Goal: Find specific page/section: Find specific page/section

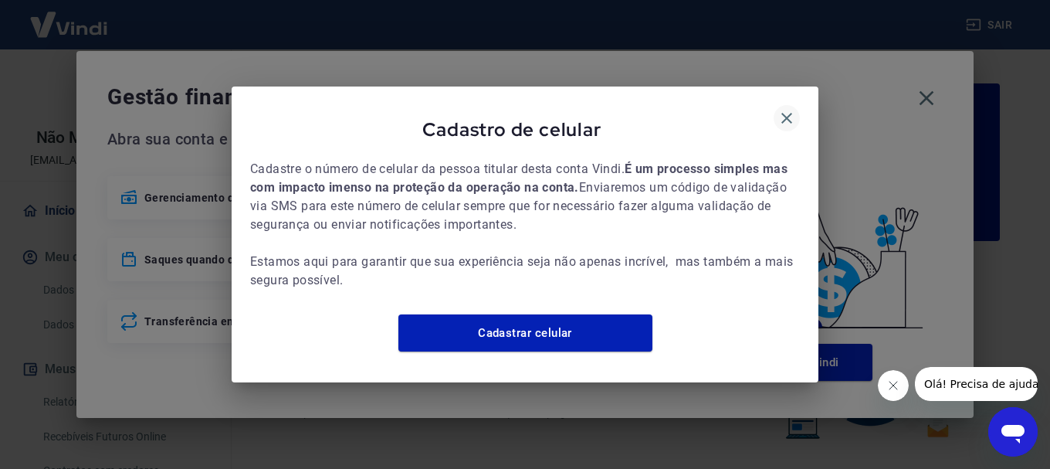
click at [788, 109] on icon "button" at bounding box center [787, 118] width 19 height 19
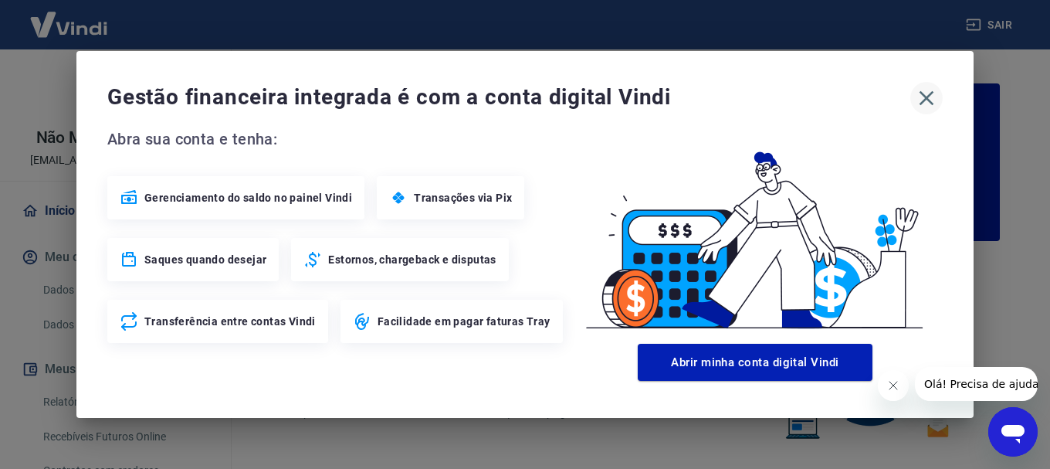
click at [933, 94] on icon "button" at bounding box center [926, 98] width 25 height 25
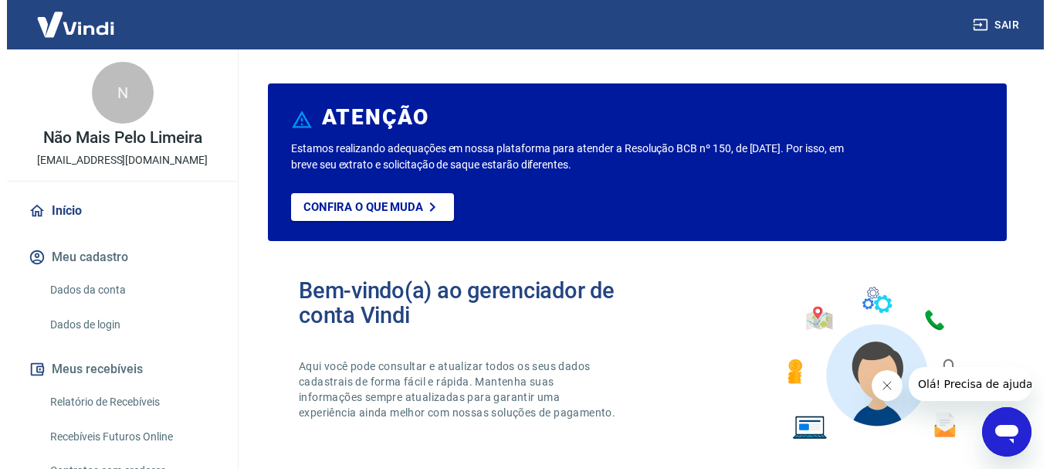
scroll to position [77, 0]
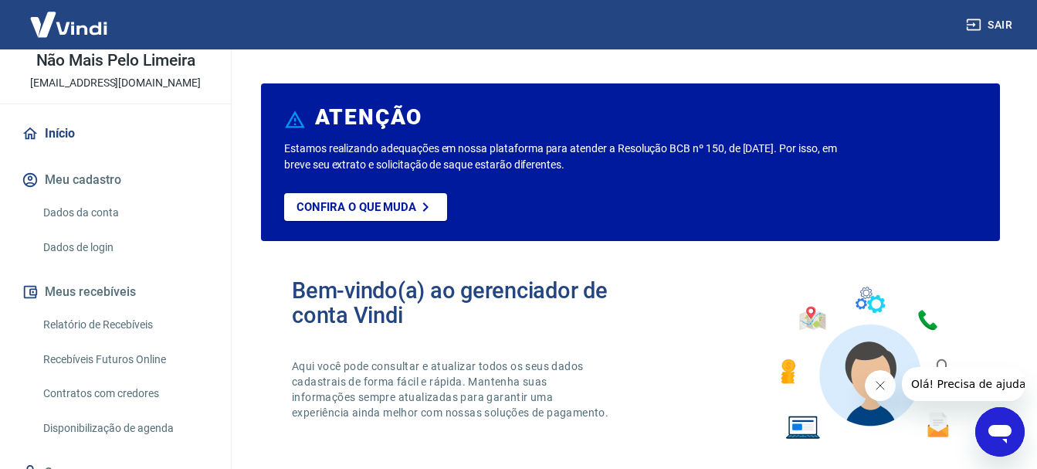
click at [137, 326] on link "Relatório de Recebíveis" at bounding box center [124, 325] width 175 height 32
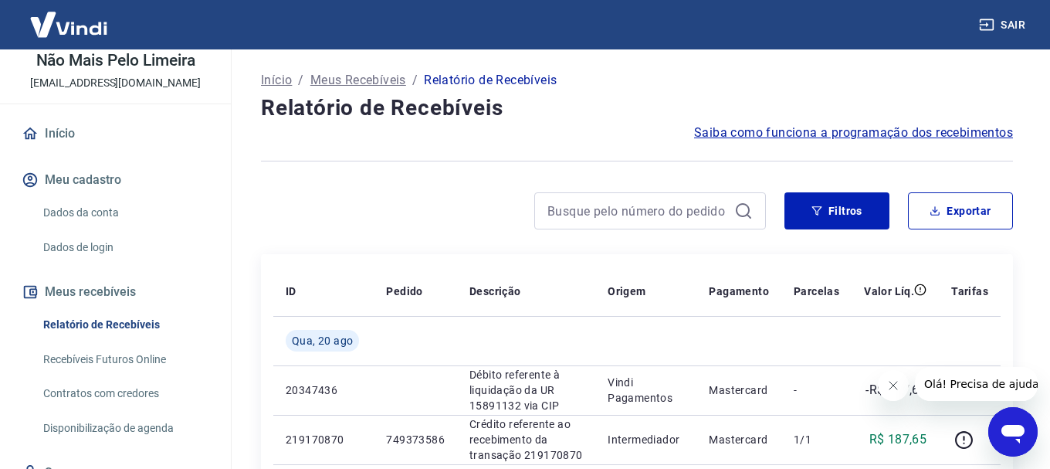
click at [142, 357] on link "Recebíveis Futuros Online" at bounding box center [124, 360] width 175 height 32
